Goal: Task Accomplishment & Management: Manage account settings

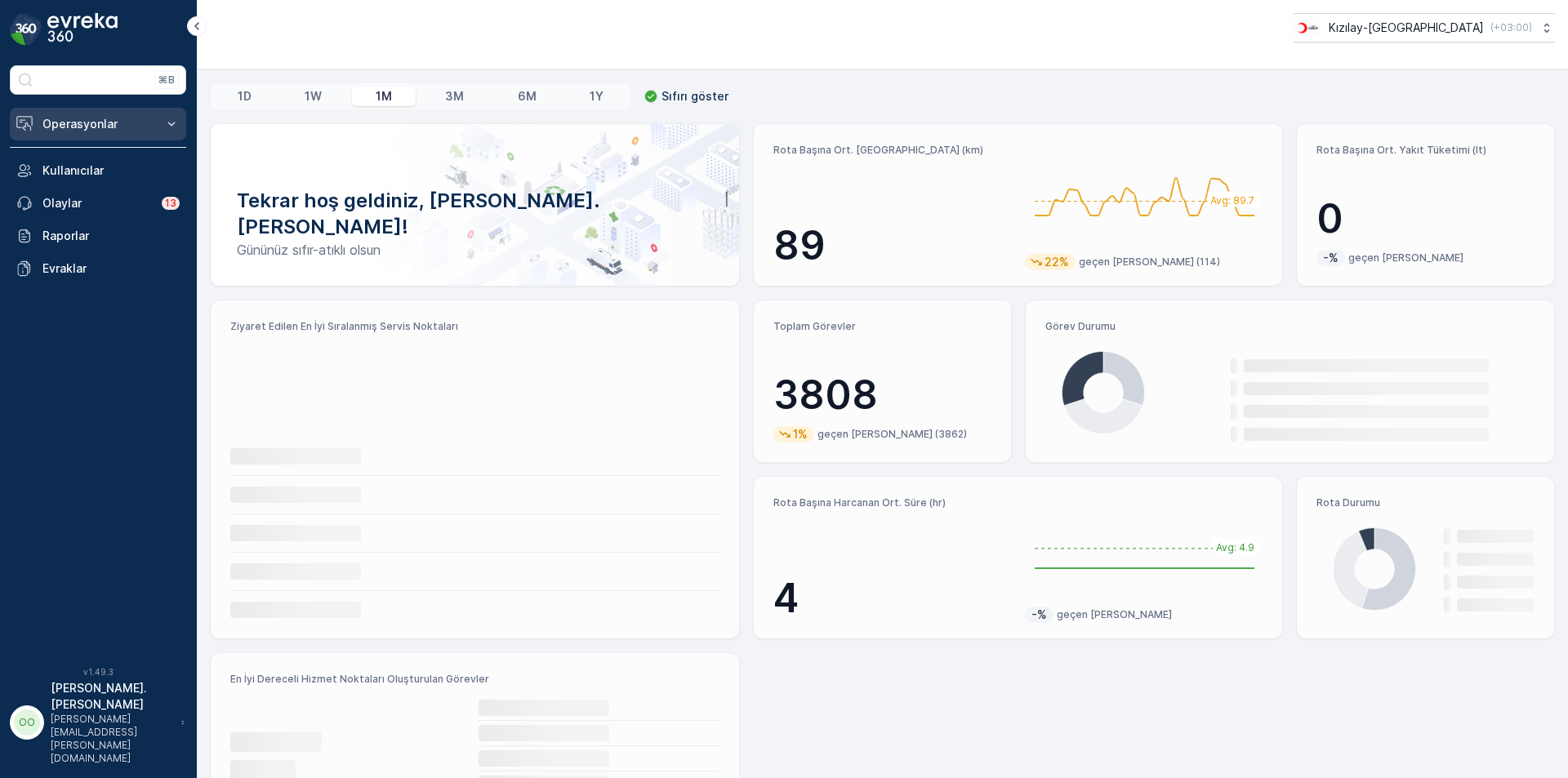
click at [87, 121] on p "Operasyonlar" at bounding box center [98, 124] width 111 height 16
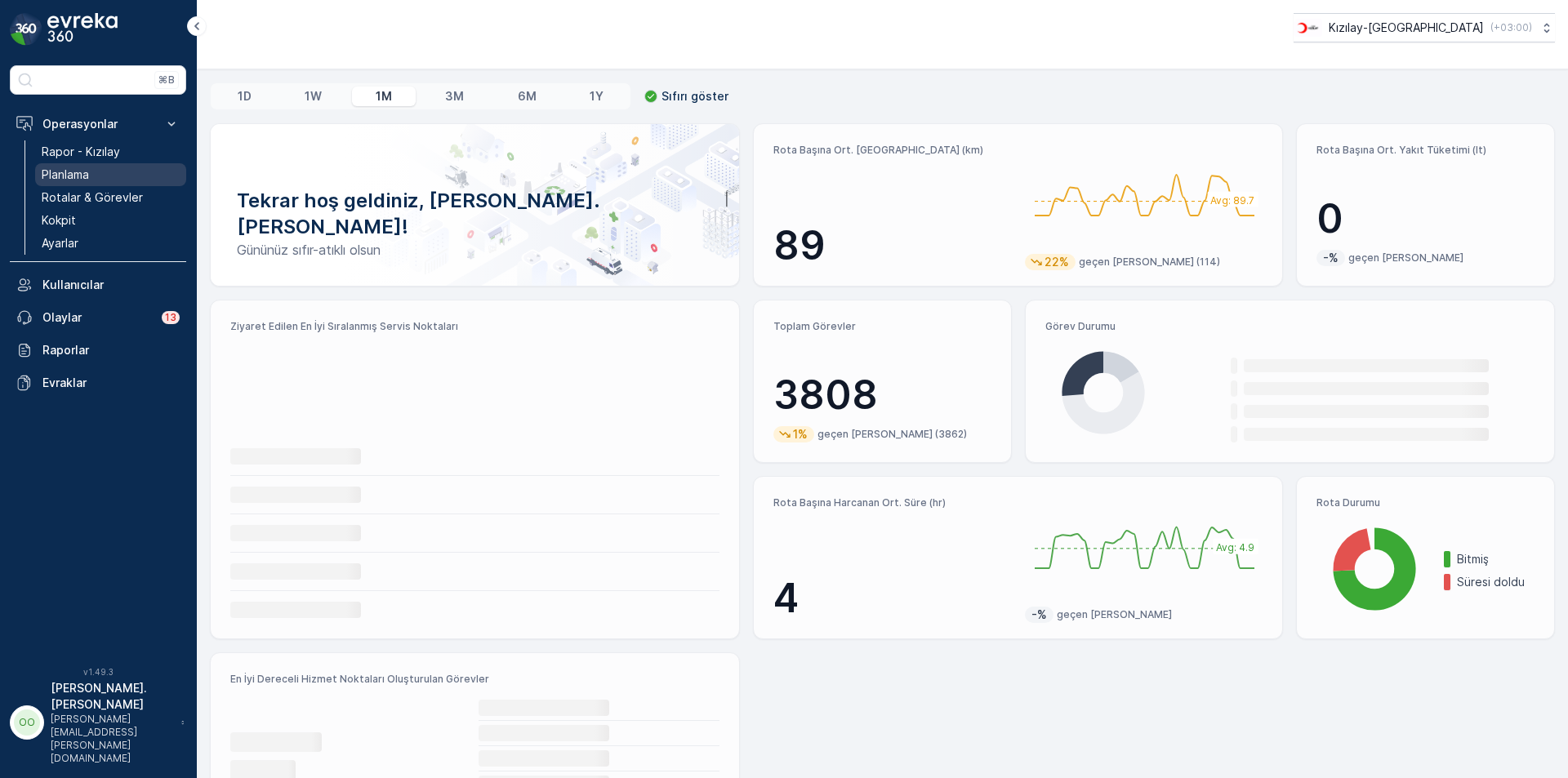
click at [94, 170] on link "Planlama" at bounding box center [111, 175] width 152 height 23
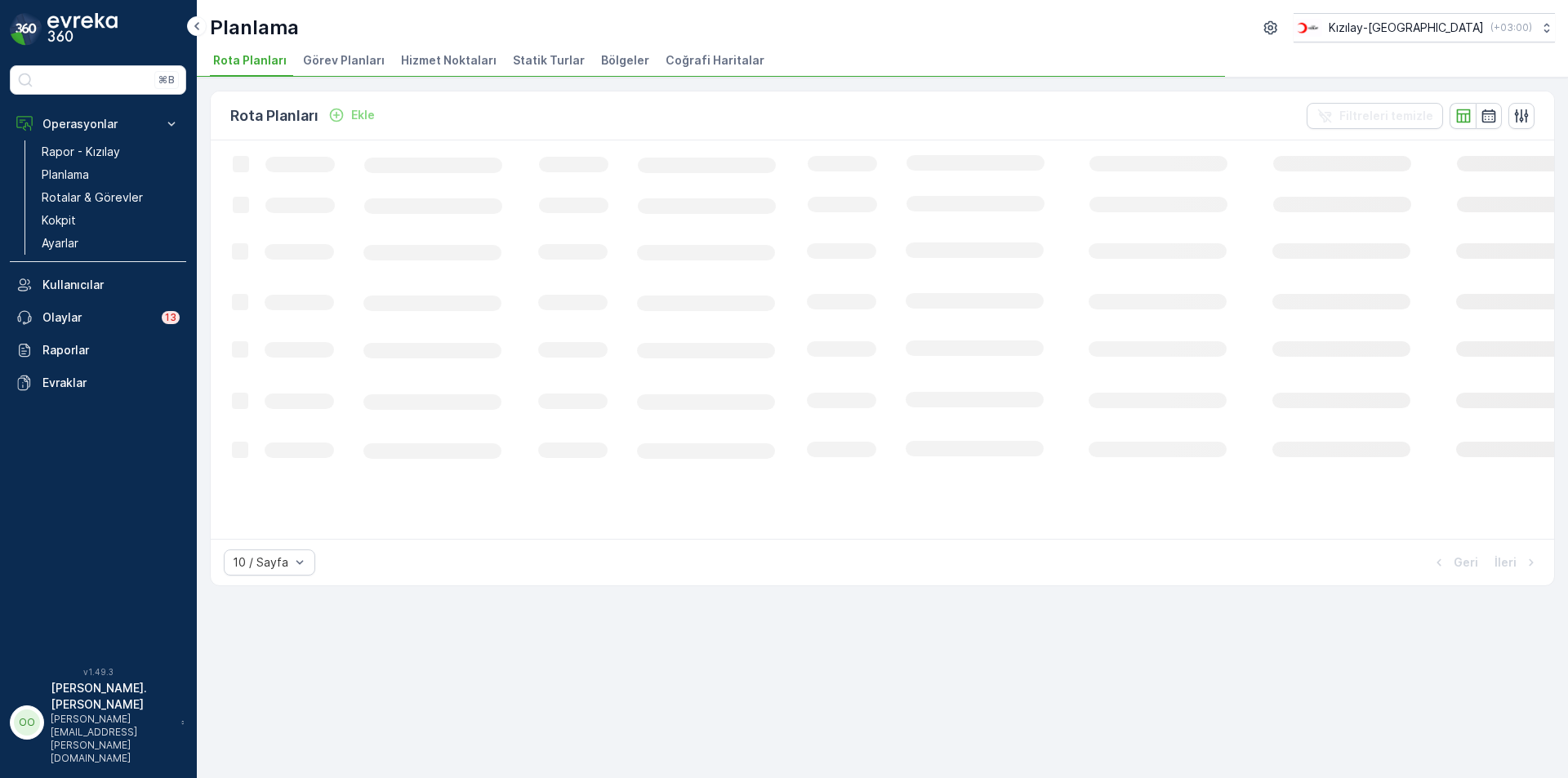
click at [421, 67] on span "Hizmet Noktaları" at bounding box center [448, 60] width 95 height 16
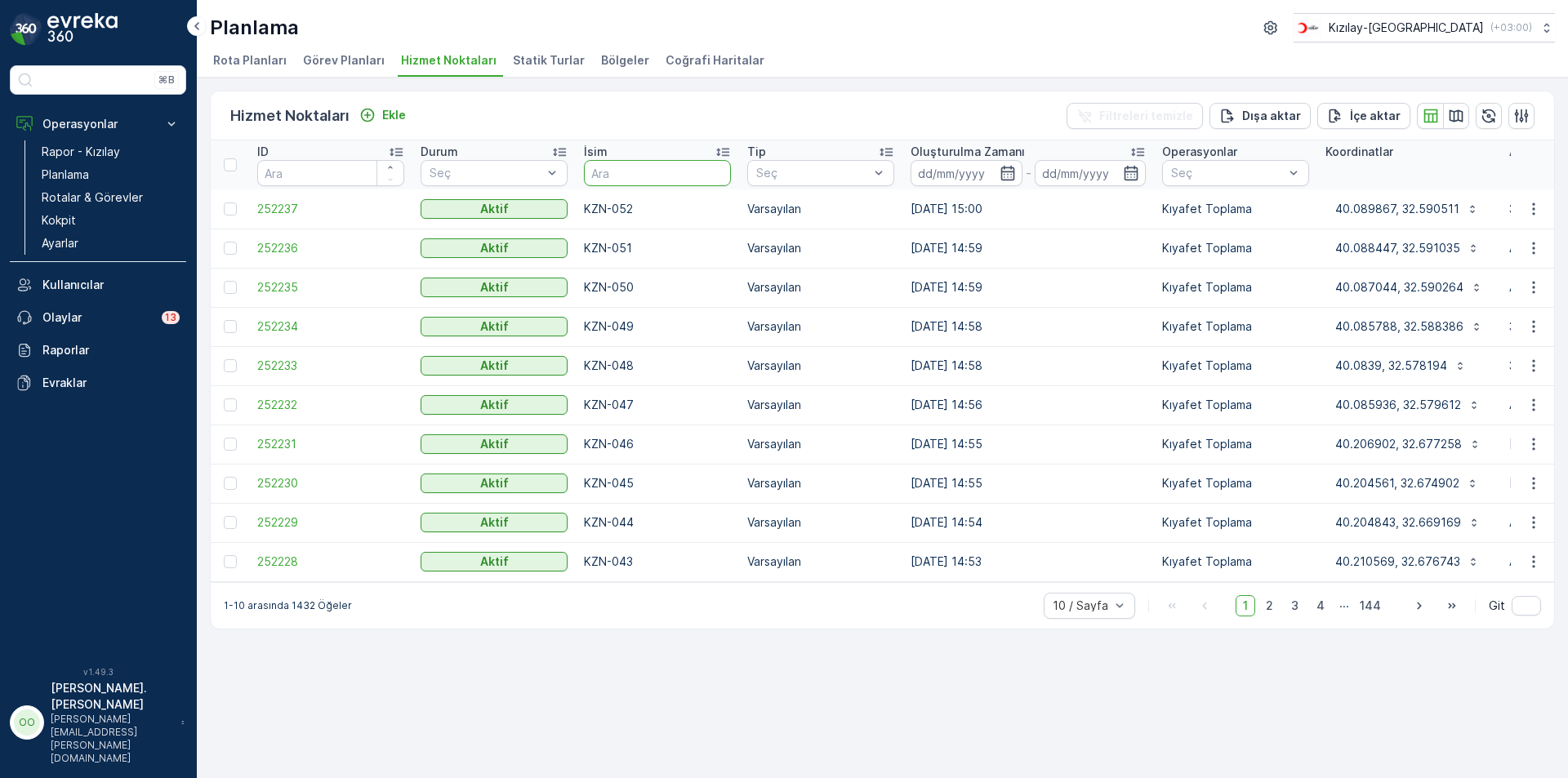
click at [615, 183] on input "text" at bounding box center [657, 173] width 147 height 26
type input "ALT-012"
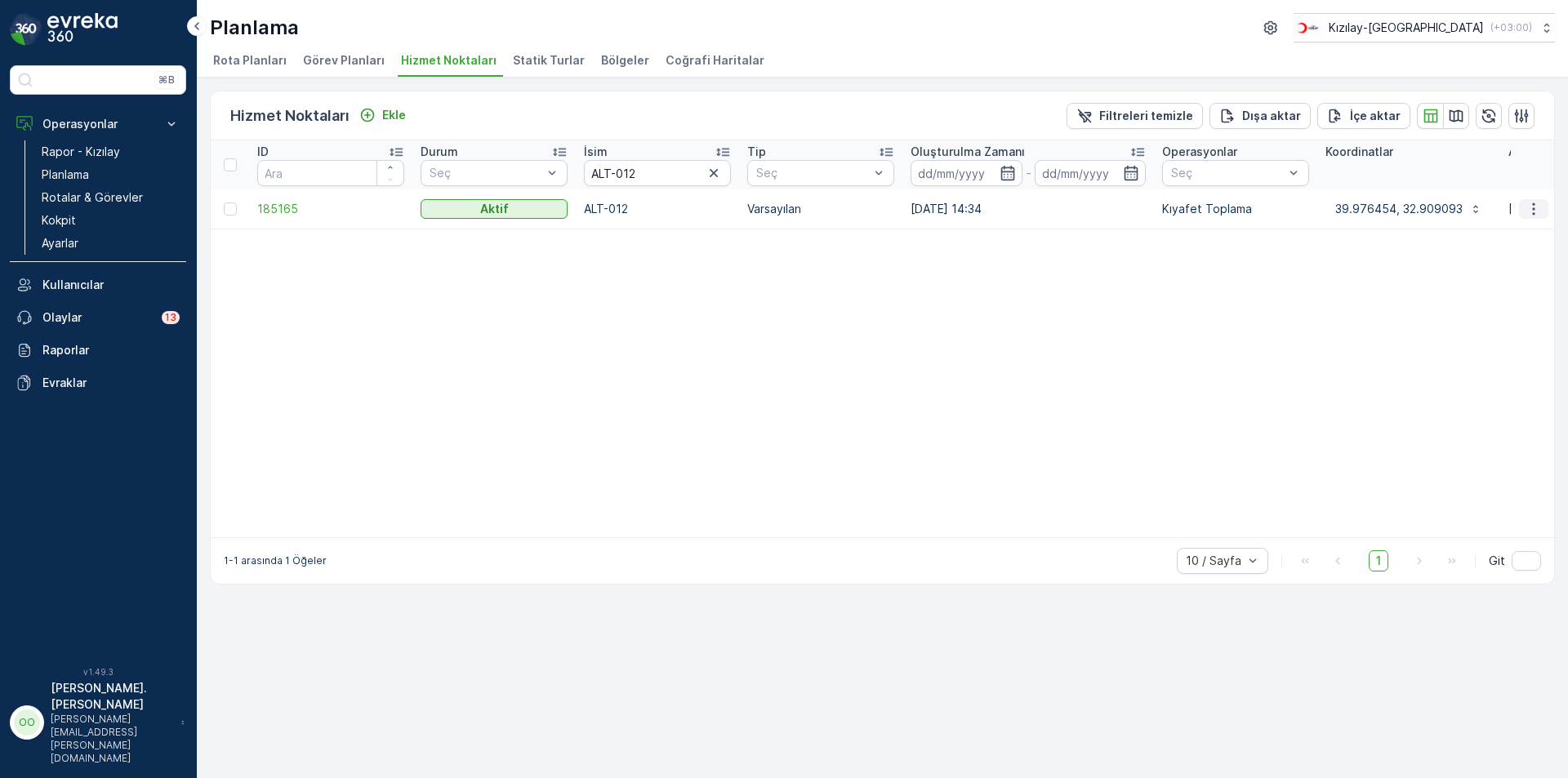
click at [1541, 203] on icon "button" at bounding box center [1533, 209] width 16 height 16
click at [1506, 264] on span "Servis Noktasını Düzenle" at bounding box center [1492, 256] width 135 height 16
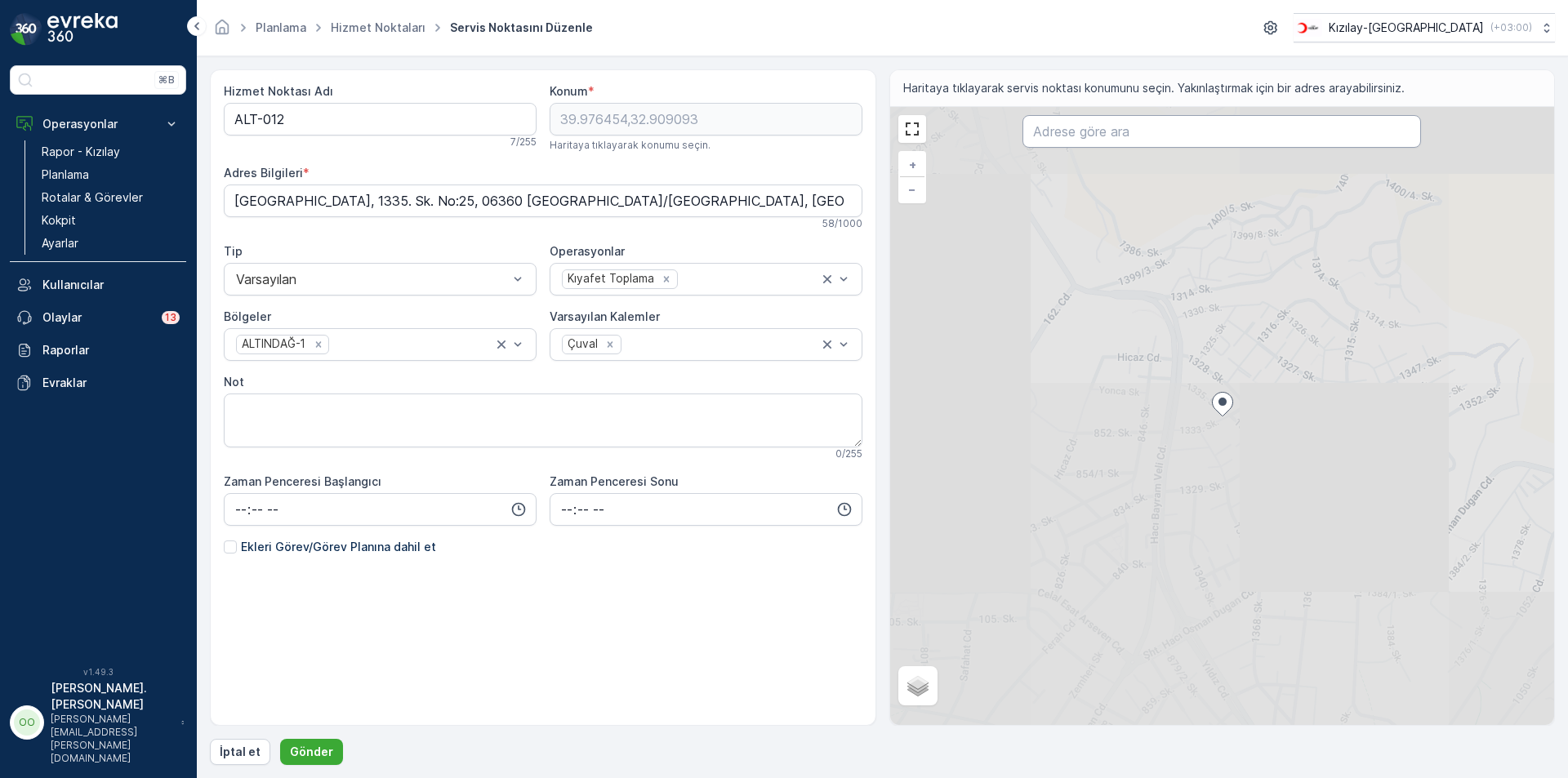
click at [1178, 125] on input "text" at bounding box center [1222, 132] width 398 height 33
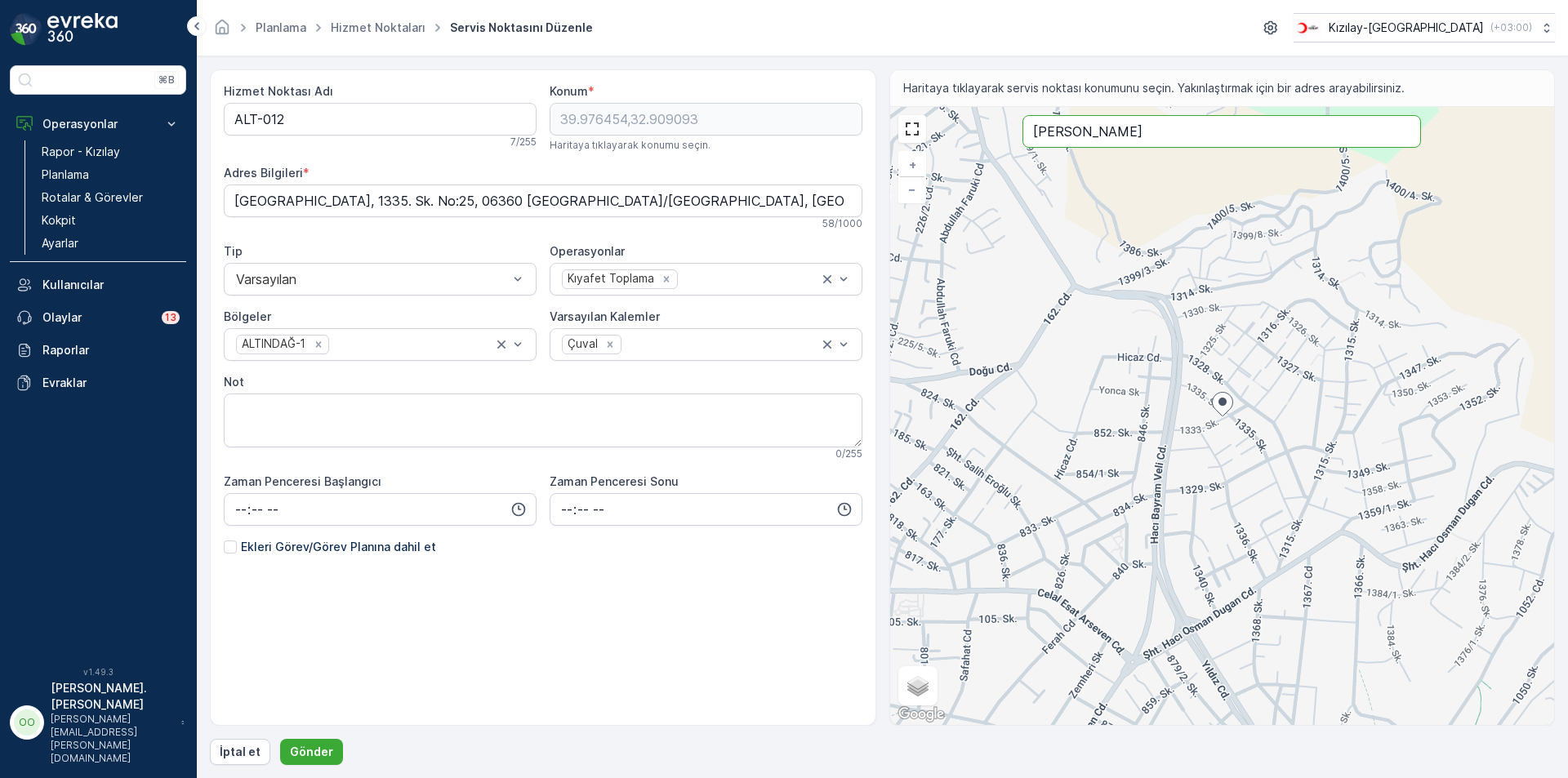
type input "[PERSON_NAME]"
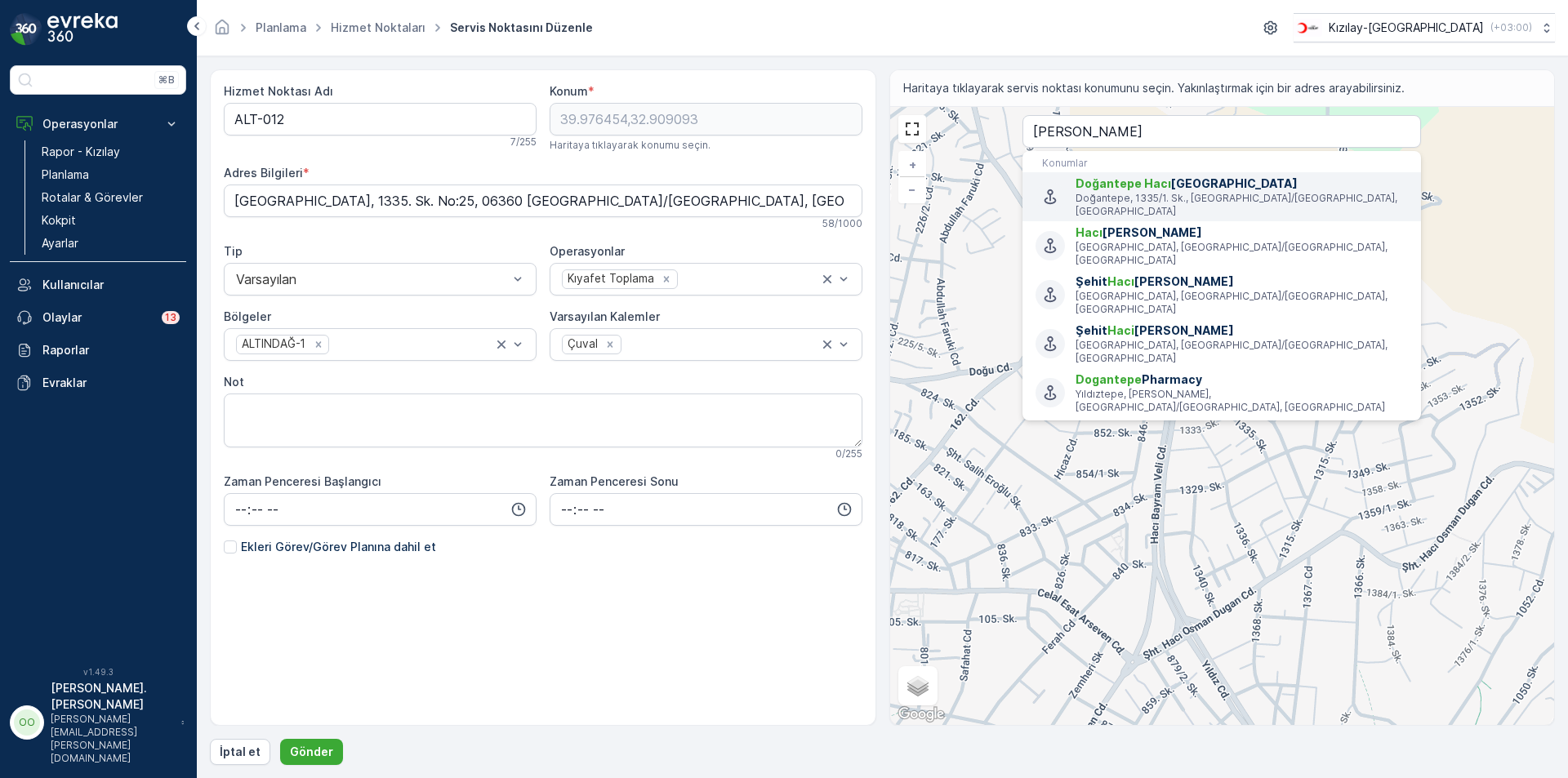
click at [1214, 201] on p "Doğantepe, 1335/1. Sk., [GEOGRAPHIC_DATA]/[GEOGRAPHIC_DATA], [GEOGRAPHIC_DATA]" at bounding box center [1242, 205] width 332 height 26
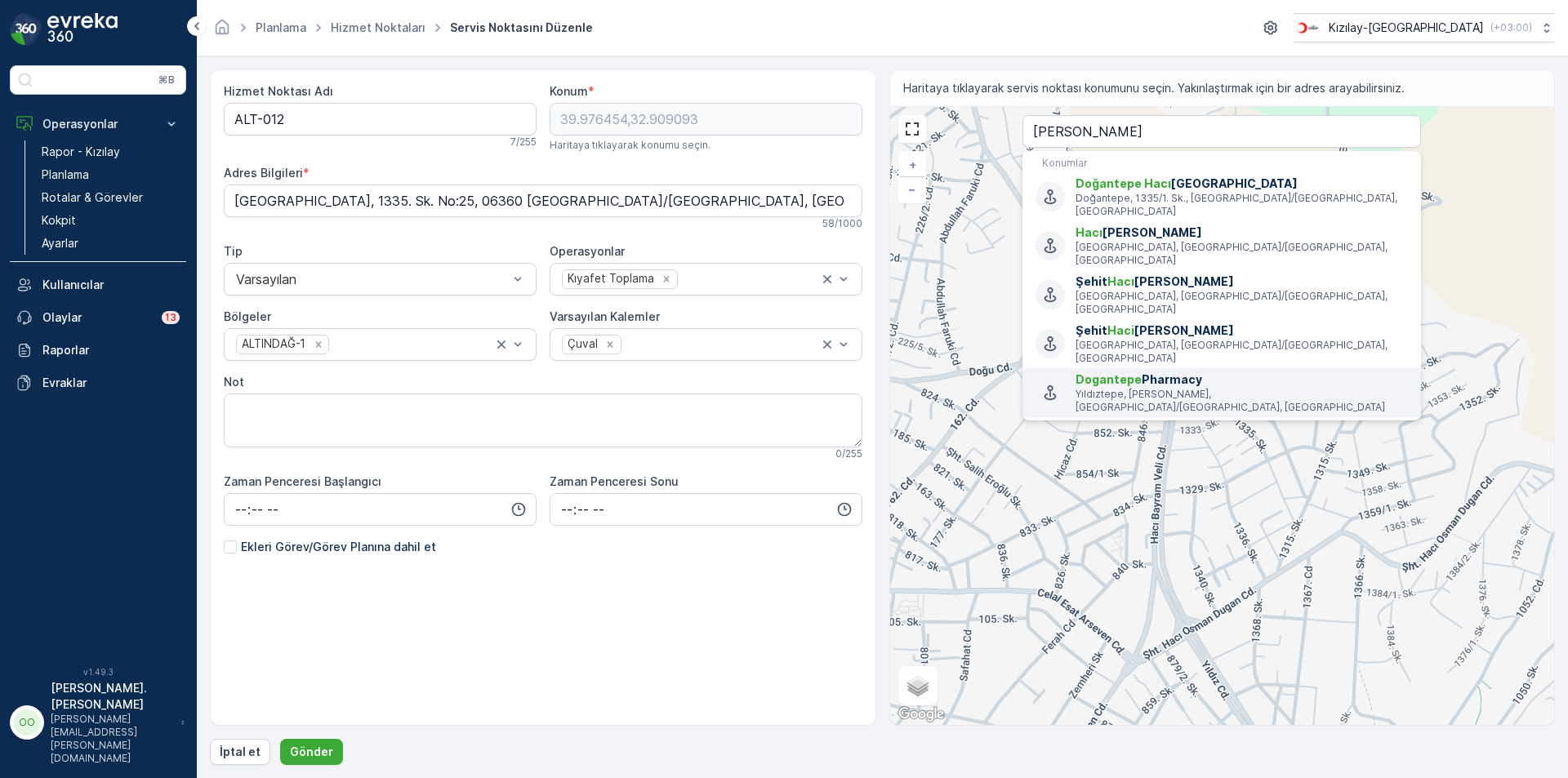
type input "39.9765547,32.9083906"
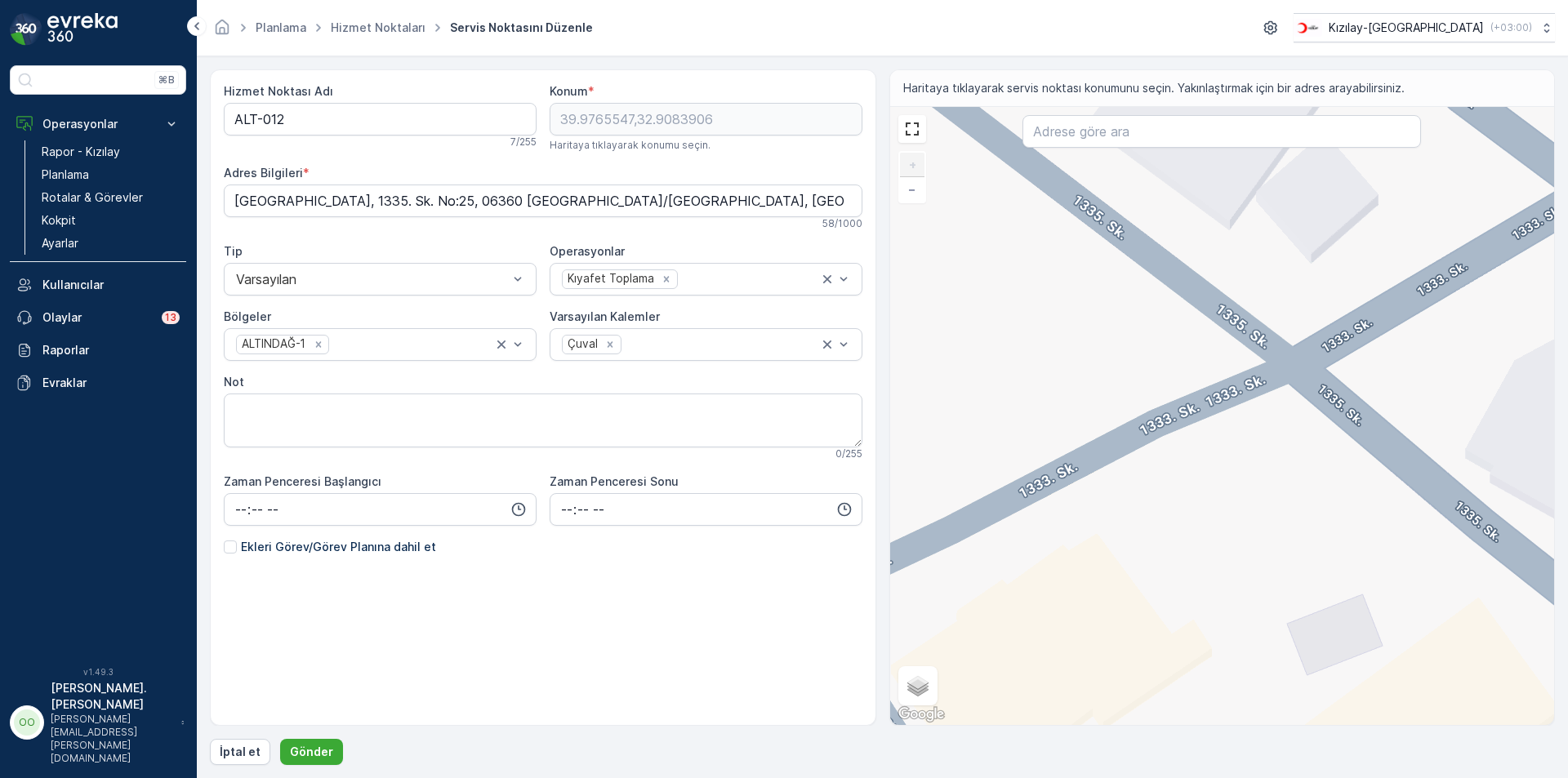
click at [1243, 361] on div "+ − Uydu Yol haritası Arazi Karışık Leaflet Klavye kısayolları Harita Verileri …" at bounding box center [1223, 416] width 665 height 618
type input "39.97646853999156,32.90920226163269"
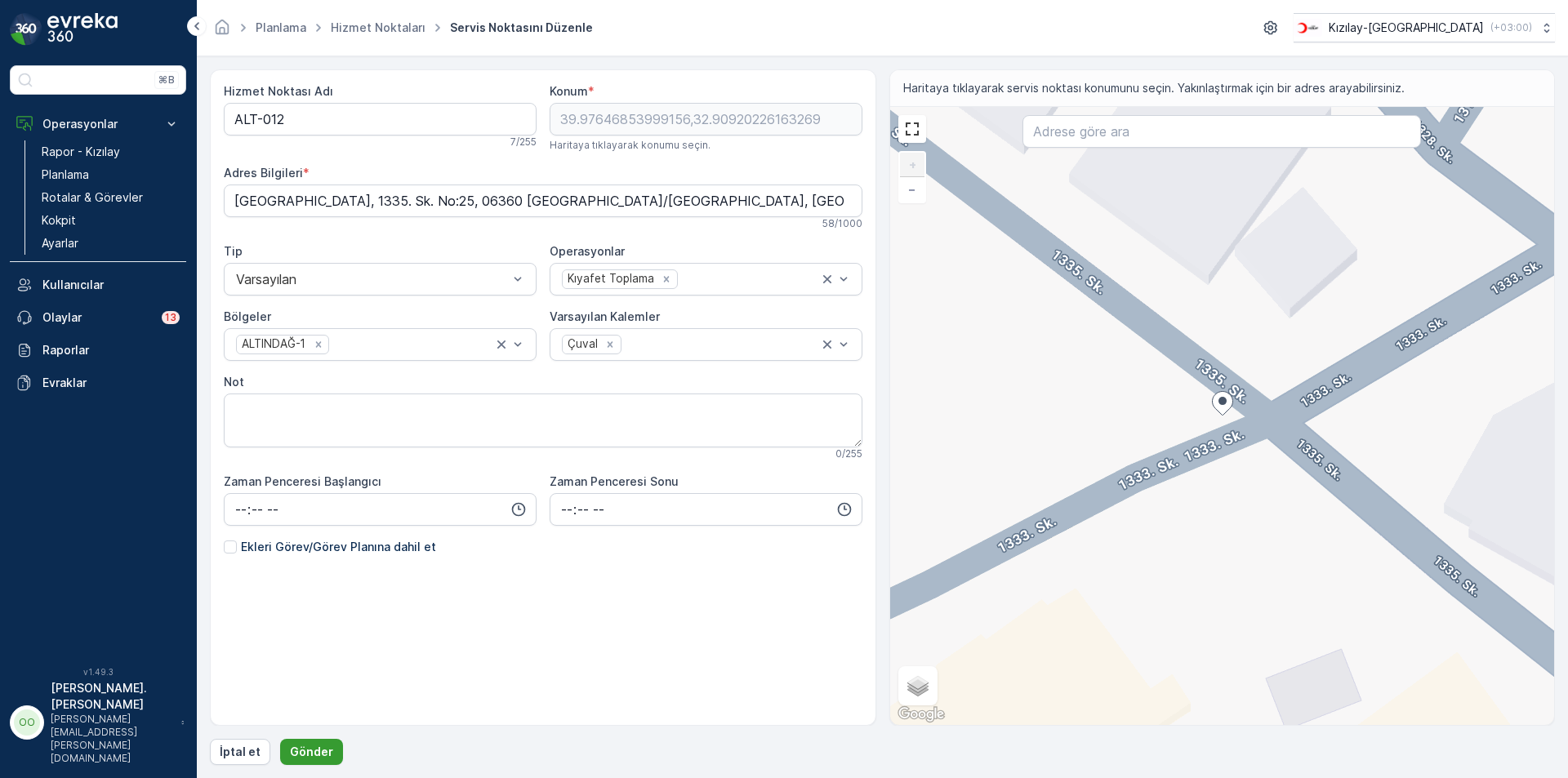
click at [314, 742] on button "Gönder" at bounding box center [312, 752] width 63 height 26
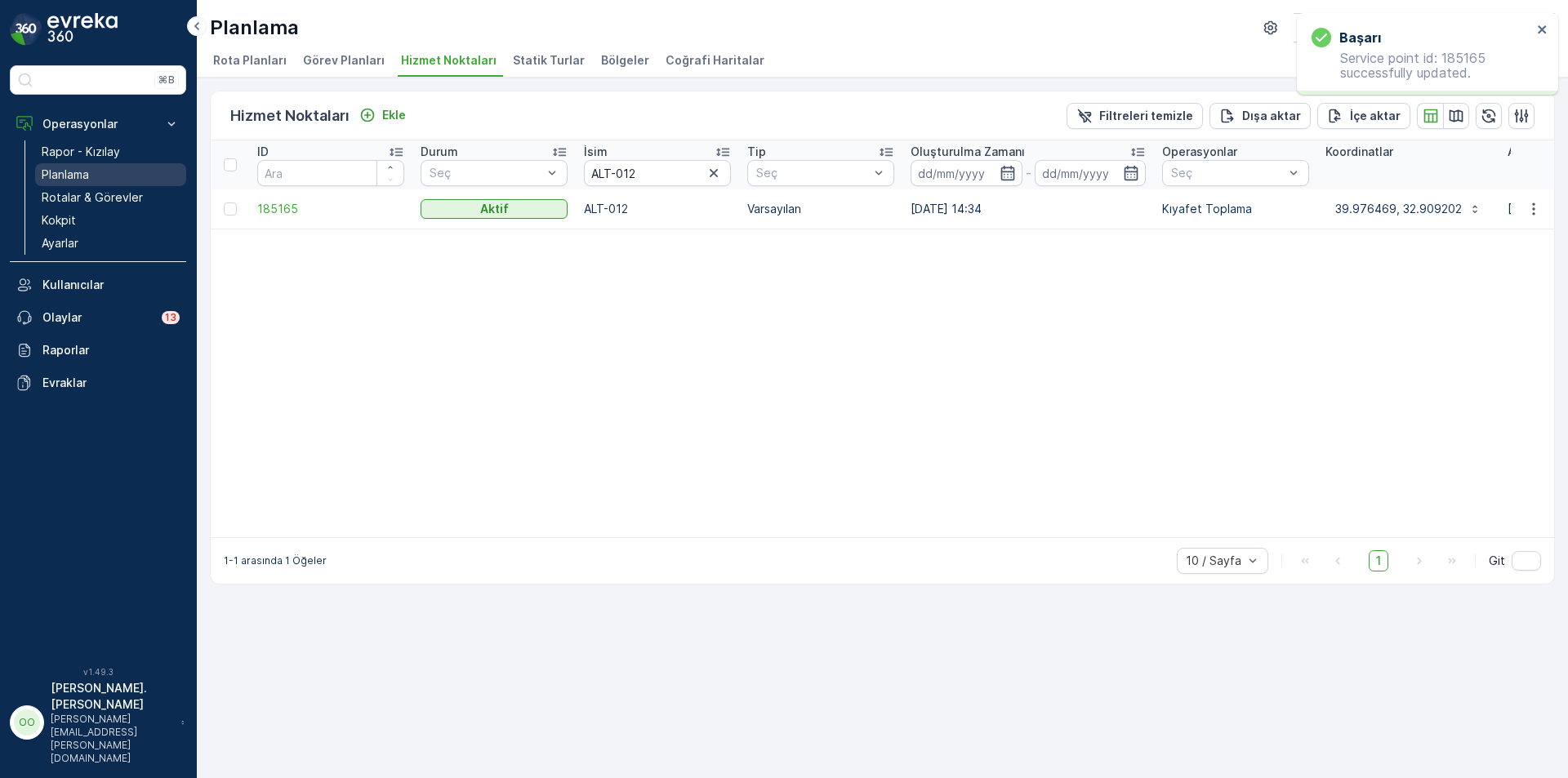
click at [86, 179] on p "Planlama" at bounding box center [65, 174] width 48 height 16
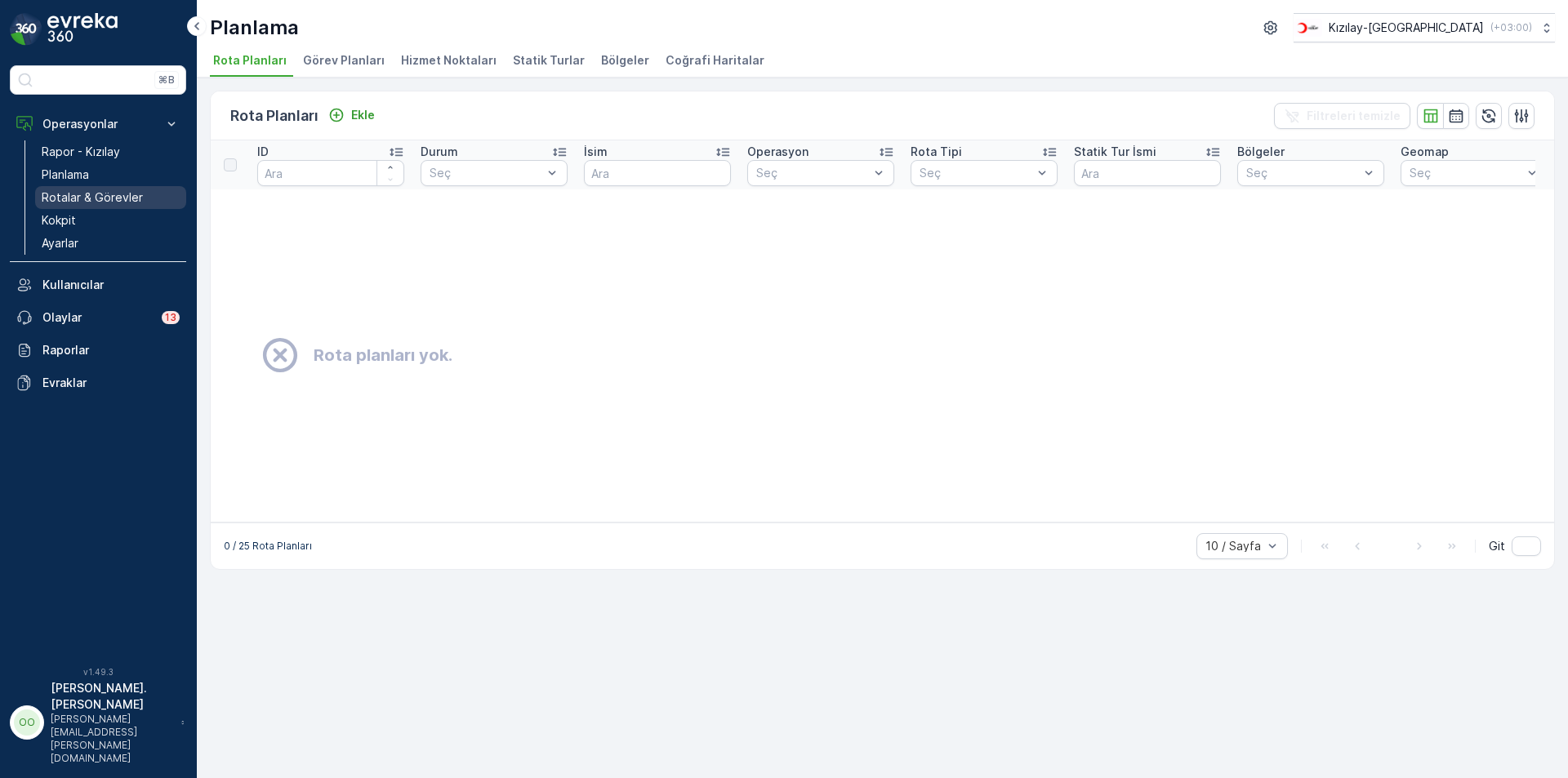
click at [94, 193] on p "Rotalar & Görevler" at bounding box center [92, 197] width 101 height 16
